Goal: Task Accomplishment & Management: Complete application form

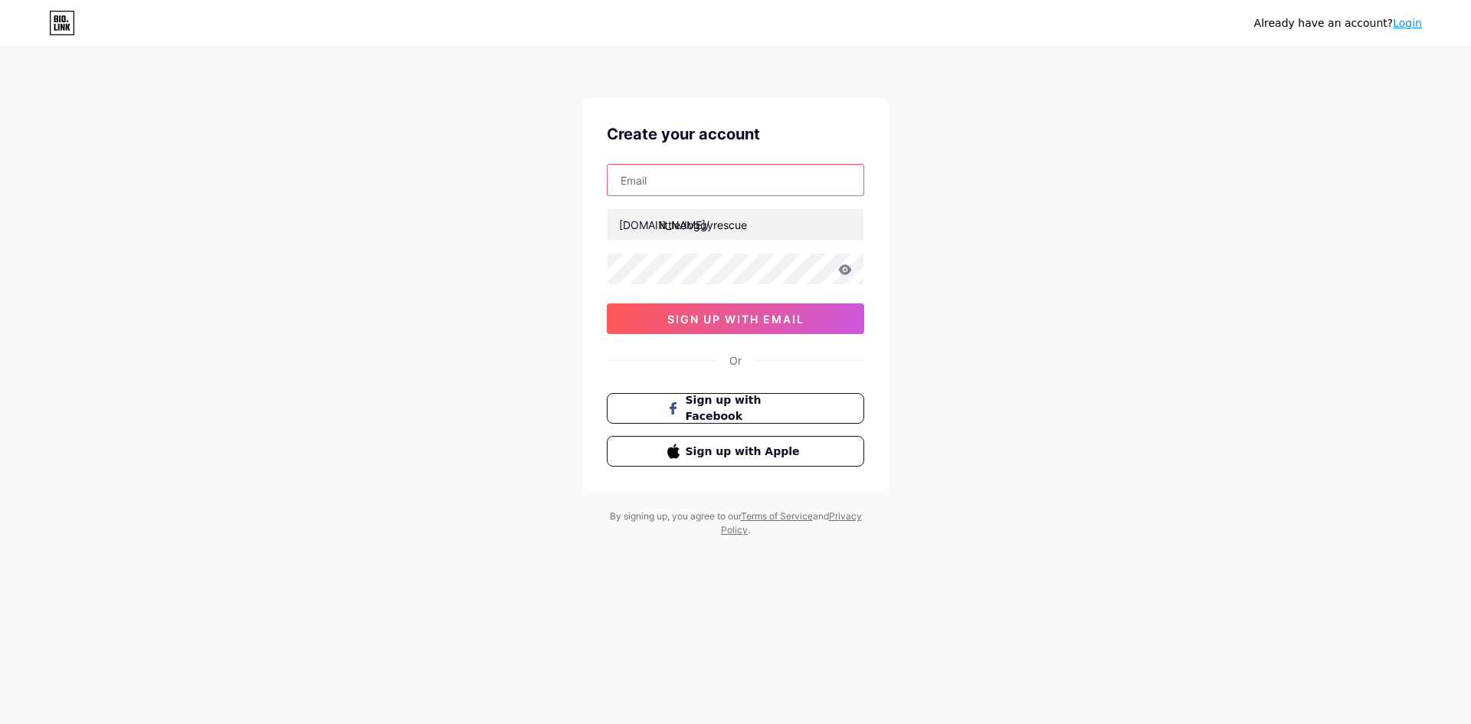
drag, startPoint x: 0, startPoint y: 0, endPoint x: 682, endPoint y: 179, distance: 705.0
click at [682, 179] on input "text" at bounding box center [735, 180] width 256 height 31
type input "[EMAIL_ADDRESS][DOMAIN_NAME]"
click at [846, 271] on icon at bounding box center [845, 269] width 14 height 11
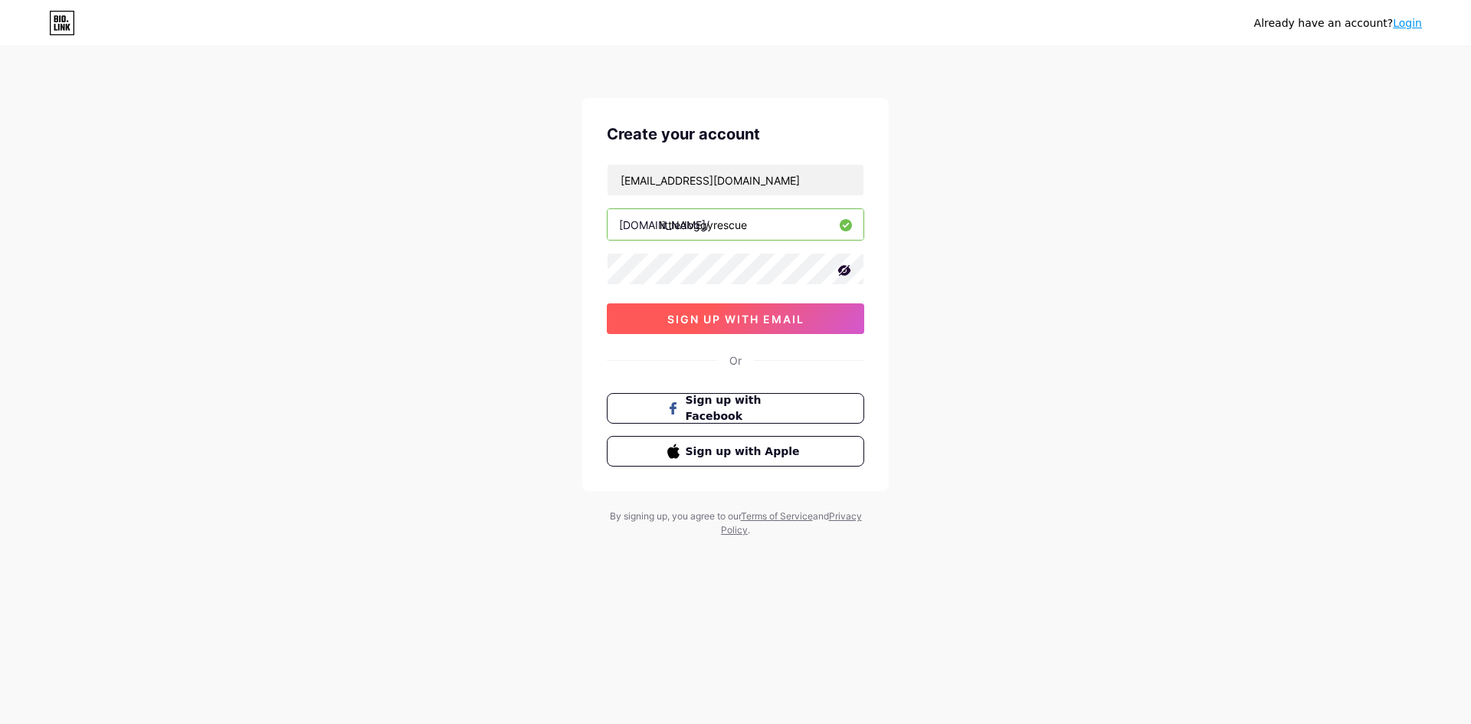
click at [725, 317] on span "sign up with email" at bounding box center [735, 319] width 137 height 13
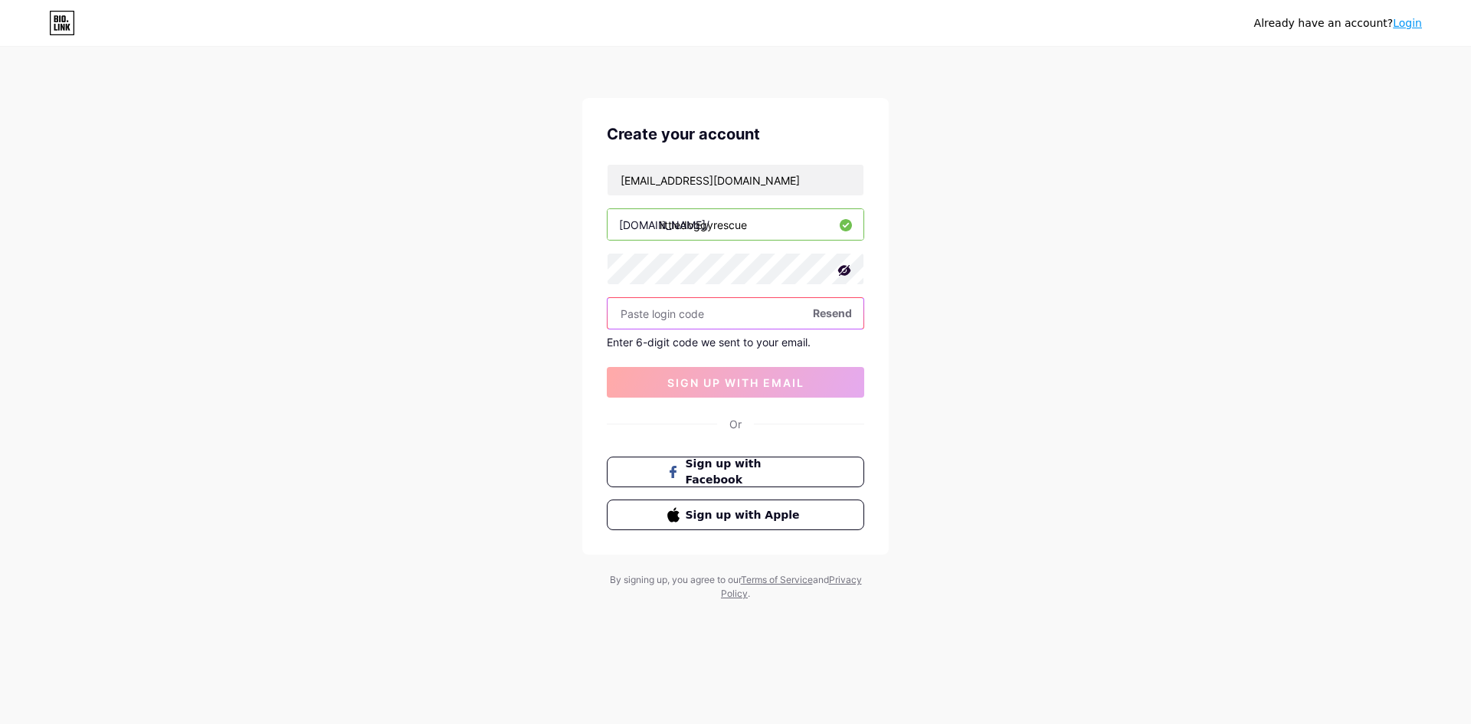
click at [670, 316] on input "text" at bounding box center [735, 313] width 256 height 31
type input "231924"
click at [712, 380] on span "sign up with email" at bounding box center [735, 382] width 137 height 13
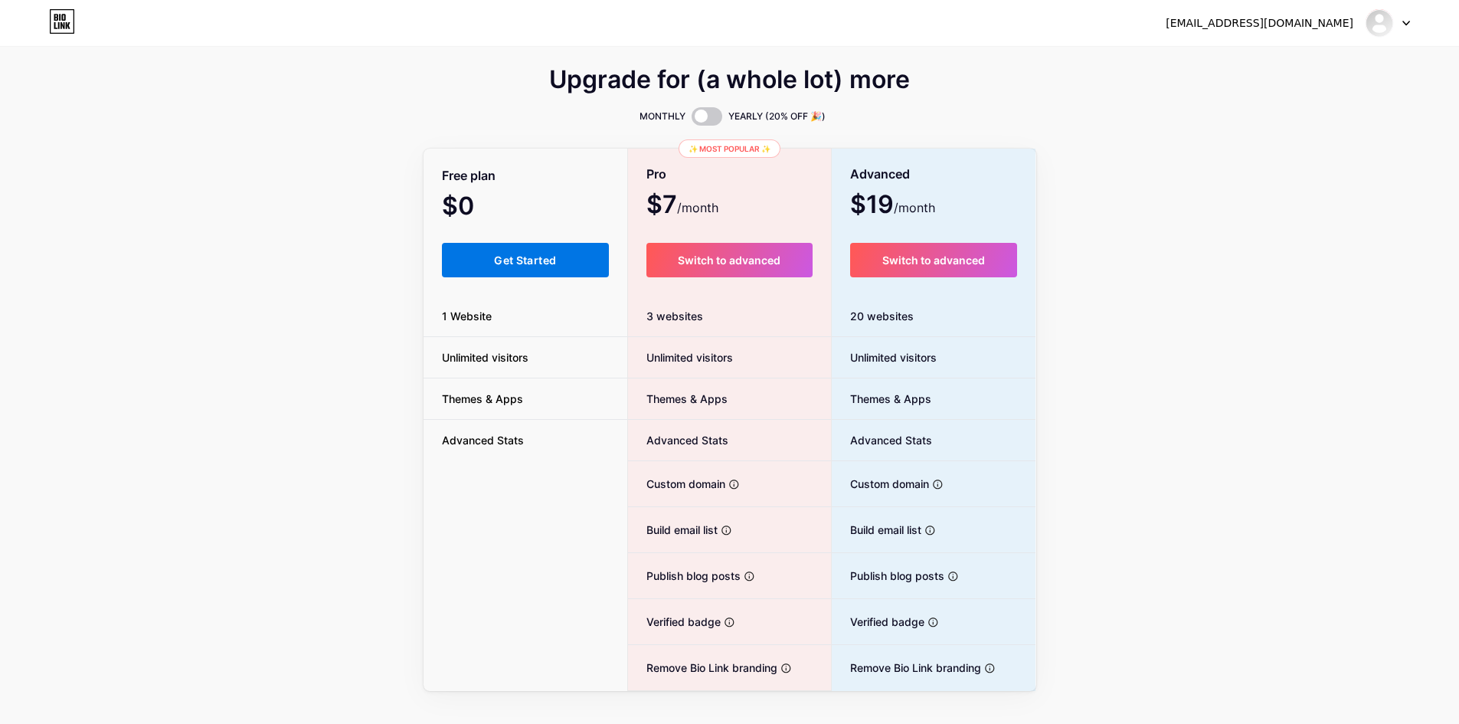
click at [498, 265] on span "Get Started" at bounding box center [525, 260] width 62 height 13
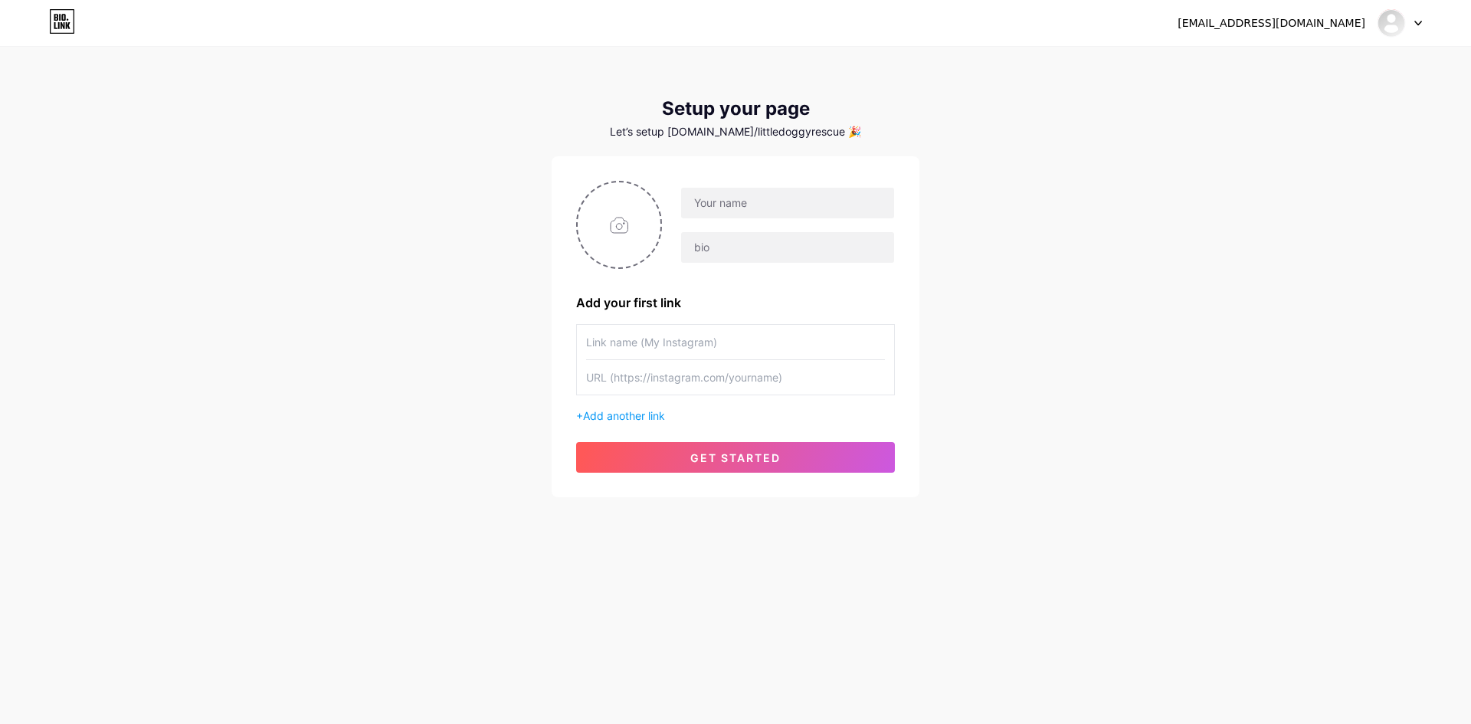
click at [629, 342] on input "text" at bounding box center [735, 342] width 299 height 34
paste input "[URL][DOMAIN_NAME][DOMAIN_NAME]"
type input "[URL][DOMAIN_NAME][DOMAIN_NAME]"
click at [722, 200] on input "text" at bounding box center [787, 203] width 213 height 31
type input "Little Doggy Rescue"
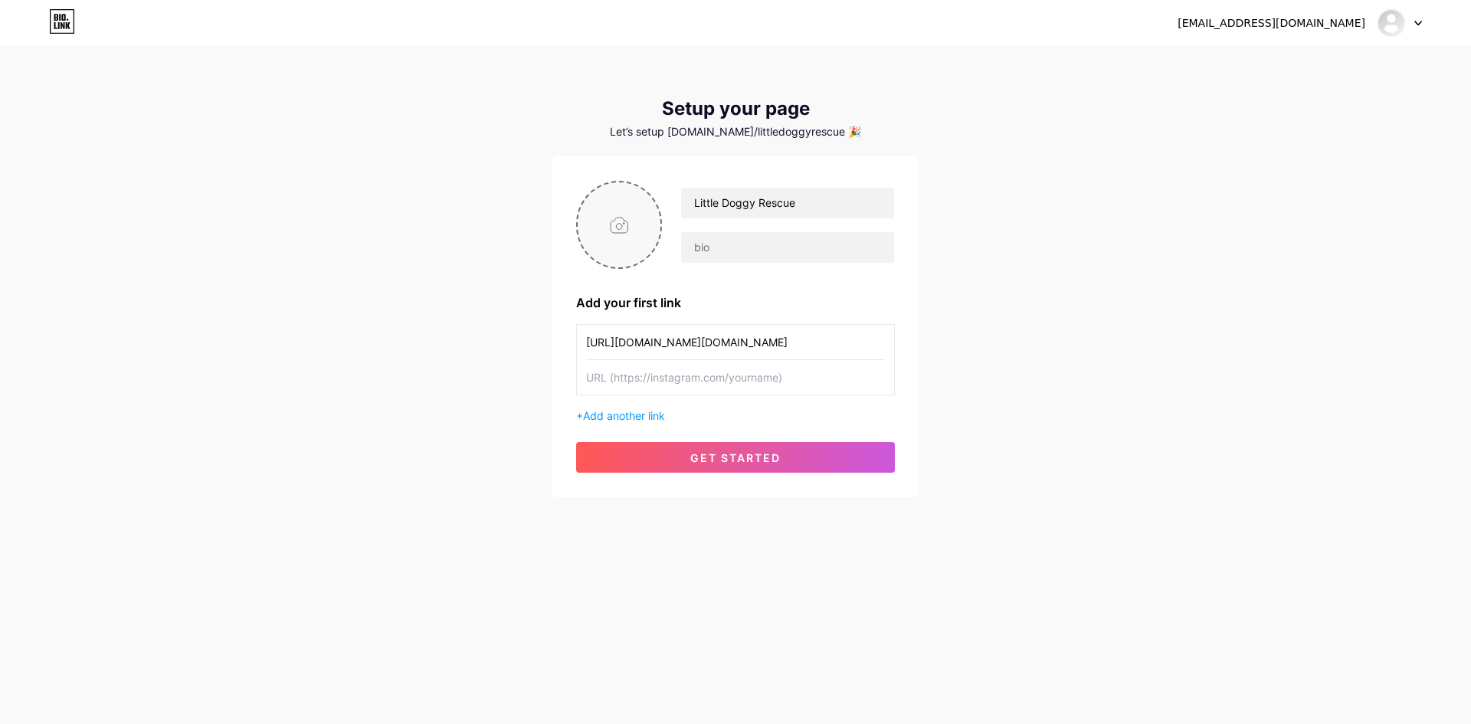
click at [619, 224] on input "file" at bounding box center [619, 224] width 83 height 85
type input "C:\fakepath\Little Doggy Rescue Favicon (2).png"
drag, startPoint x: 856, startPoint y: 342, endPoint x: 579, endPoint y: 340, distance: 277.3
click at [579, 340] on div "[URL][DOMAIN_NAME][DOMAIN_NAME]" at bounding box center [735, 359] width 319 height 71
click at [614, 373] on input "text" at bounding box center [735, 377] width 299 height 34
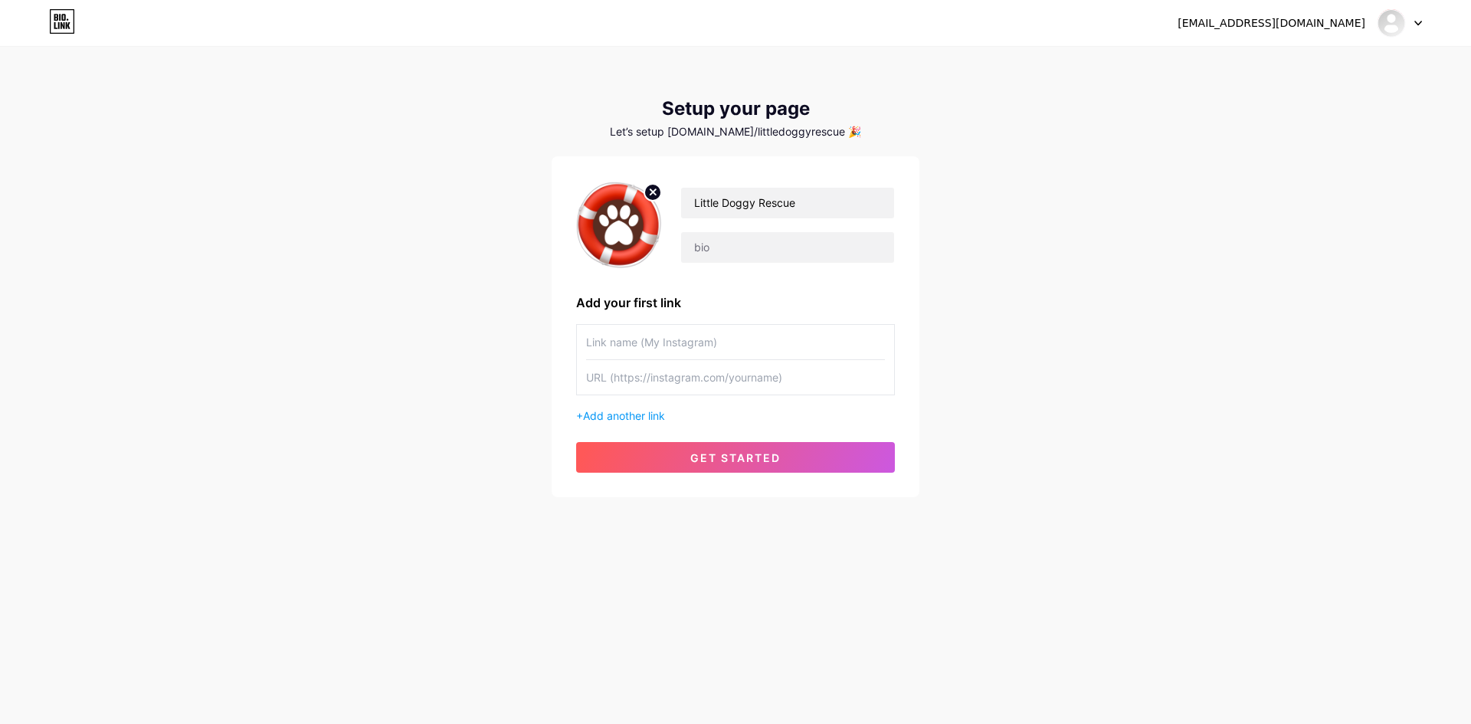
paste input "[URL][DOMAIN_NAME][DOMAIN_NAME]"
type input "[URL][DOMAIN_NAME][DOMAIN_NAME]"
click at [622, 339] on input "text" at bounding box center [735, 342] width 299 height 34
type input "Little Doggy Rescue"
click at [709, 244] on input "text" at bounding box center [787, 247] width 213 height 31
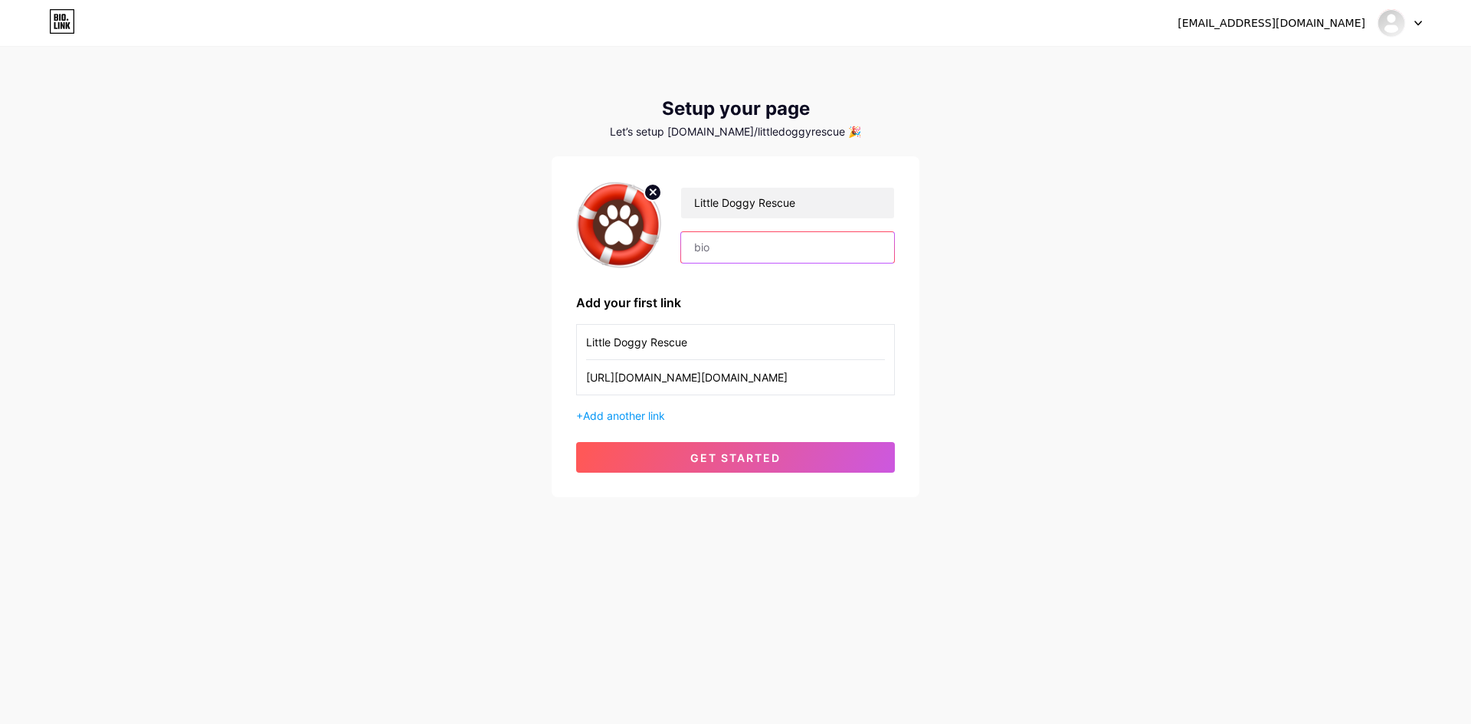
paste input "Little Doggy Rescue | [GEOGRAPHIC_DATA] 🇿🇦 A kinder, safer way to rehome or ado…"
type input "Little Doggy Rescue | [GEOGRAPHIC_DATA] 🇿🇦 A kinder, safer way to rehome or ado…"
